Goal: Task Accomplishment & Management: Manage account settings

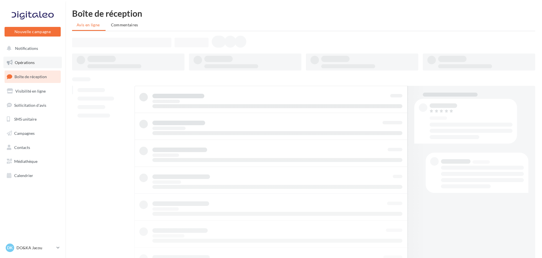
click at [32, 60] on link "Opérations" at bounding box center [32, 63] width 58 height 12
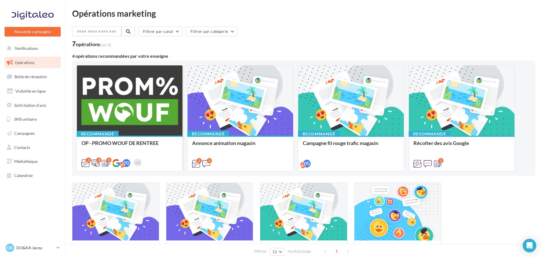
click at [131, 119] on div at bounding box center [129, 100] width 105 height 71
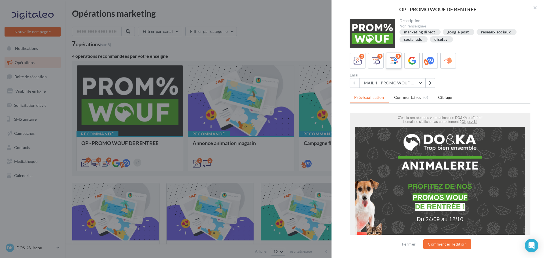
click at [398, 65] on div "2" at bounding box center [394, 61] width 10 height 10
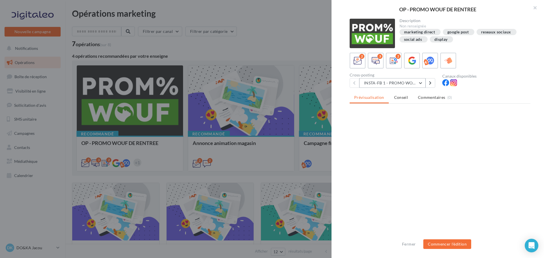
click at [400, 81] on button "INSTA-FB 1 - PROMO WOUF RENTREE" at bounding box center [393, 83] width 66 height 10
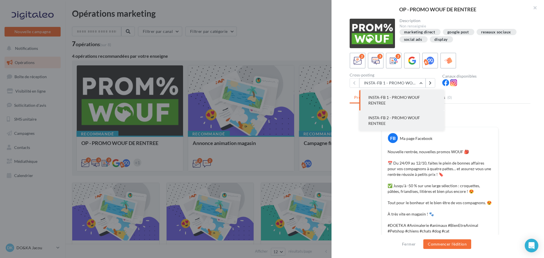
click at [397, 120] on span "INSTA-FB 2 - PROMO WOUF RENTREE" at bounding box center [395, 120] width 52 height 10
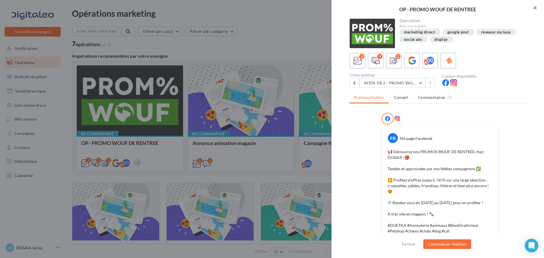
click at [537, 7] on button "button" at bounding box center [533, 8] width 23 height 17
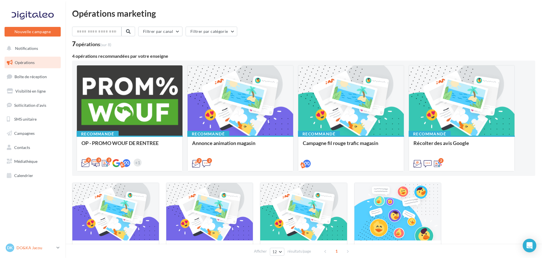
click at [45, 250] on p "DO&KA Jacou" at bounding box center [35, 248] width 38 height 6
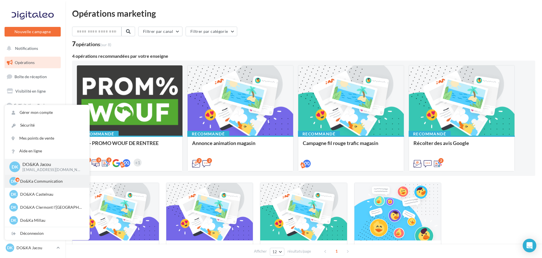
click at [37, 181] on p "Do&Ka Communication" at bounding box center [51, 182] width 62 height 6
